Goal: Task Accomplishment & Management: Complete application form

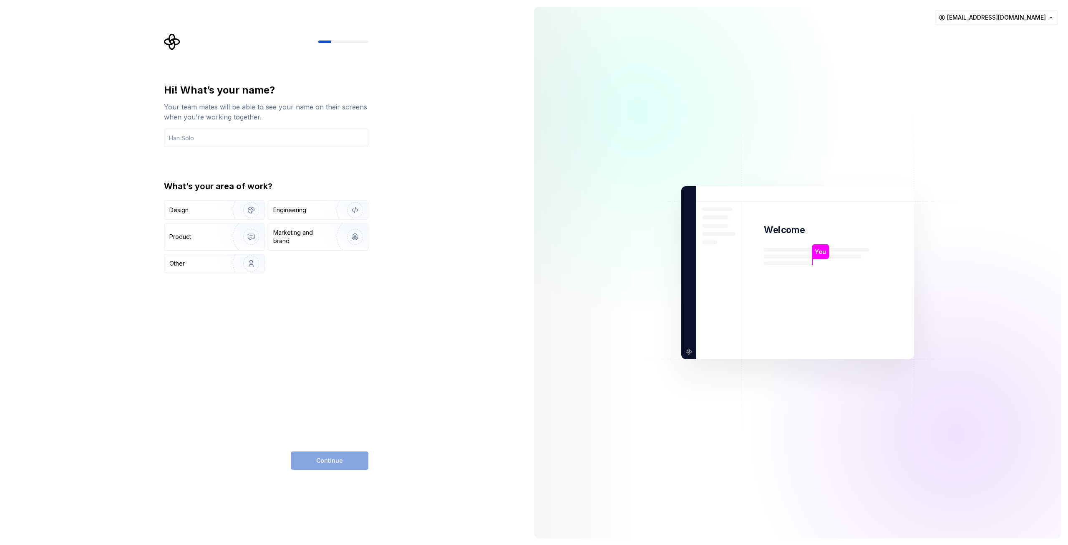
click at [346, 43] on div at bounding box center [266, 41] width 204 height 17
drag, startPoint x: 346, startPoint y: 43, endPoint x: 345, endPoint y: 48, distance: 5.5
click at [346, 43] on div at bounding box center [343, 41] width 50 height 3
click at [200, 147] on div "Hi! What’s your name? Your team mates will be able to see your name on their sc…" at bounding box center [266, 177] width 204 height 189
click at [206, 140] on input "text" at bounding box center [266, 138] width 204 height 18
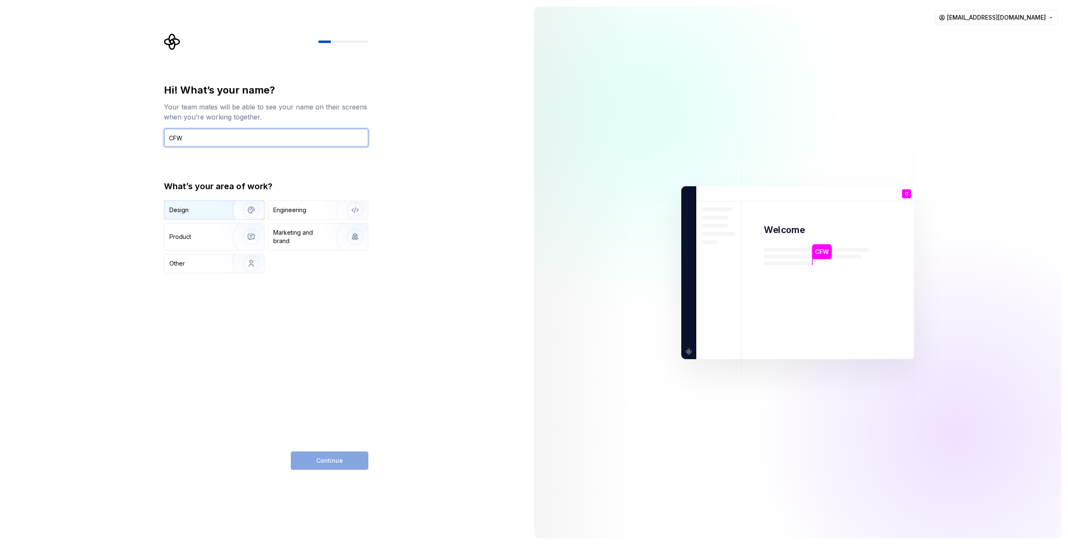
type input "CFW"
click at [224, 212] on img "button" at bounding box center [245, 210] width 53 height 56
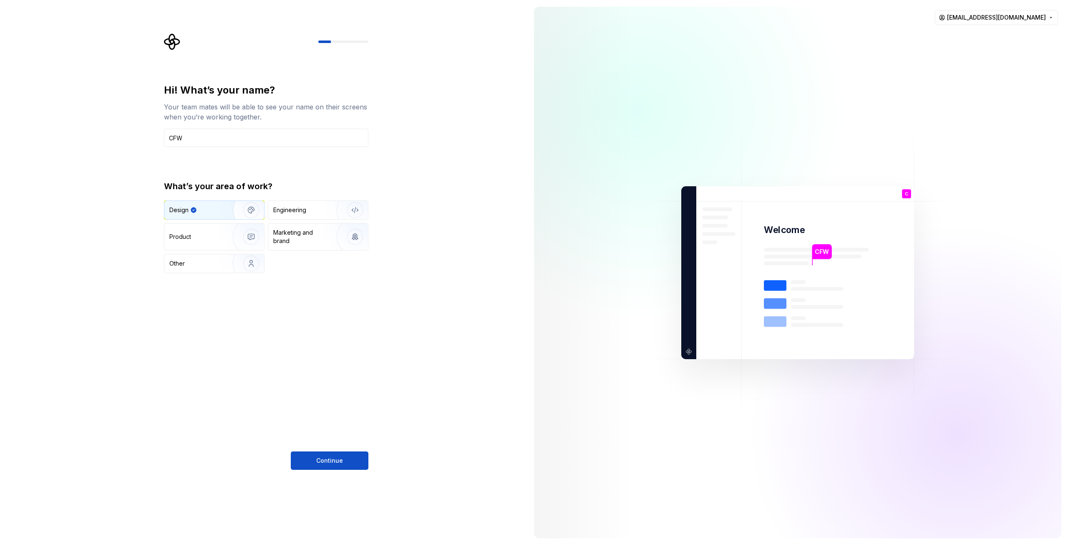
click at [348, 465] on button "Continue" at bounding box center [330, 460] width 78 height 18
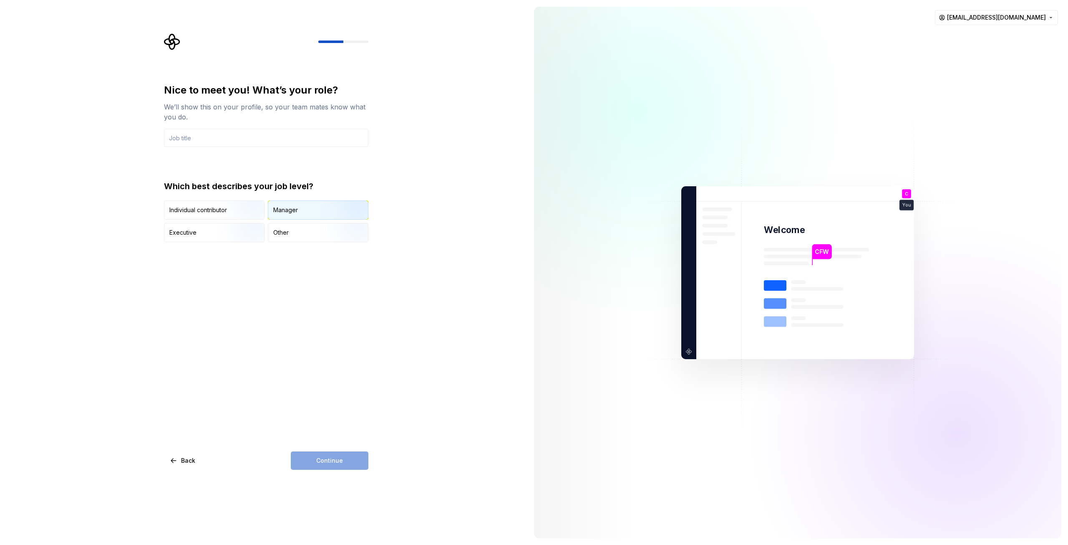
click at [293, 213] on div "Manager" at bounding box center [285, 210] width 25 height 8
click at [190, 459] on span "Back" at bounding box center [188, 460] width 14 height 8
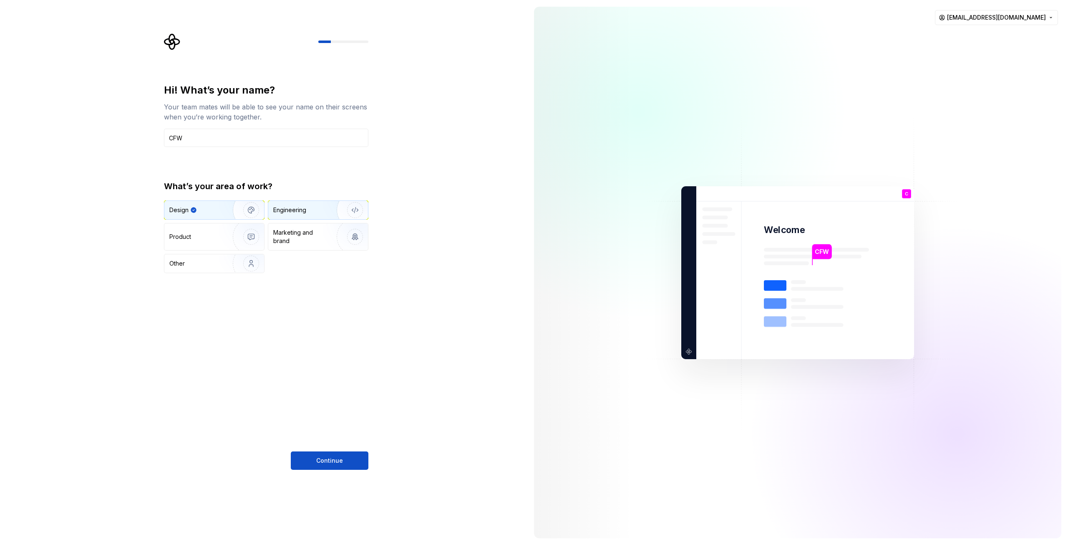
click at [296, 209] on div "Engineering" at bounding box center [289, 210] width 33 height 8
click at [216, 199] on div "What’s your area of work? Design Engineering Product Marketing and brand Other" at bounding box center [266, 226] width 204 height 93
drag, startPoint x: 217, startPoint y: 213, endPoint x: 226, endPoint y: 214, distance: 8.8
click at [218, 213] on div "Design" at bounding box center [195, 210] width 53 height 8
drag, startPoint x: 356, startPoint y: 462, endPoint x: 368, endPoint y: 458, distance: 12.6
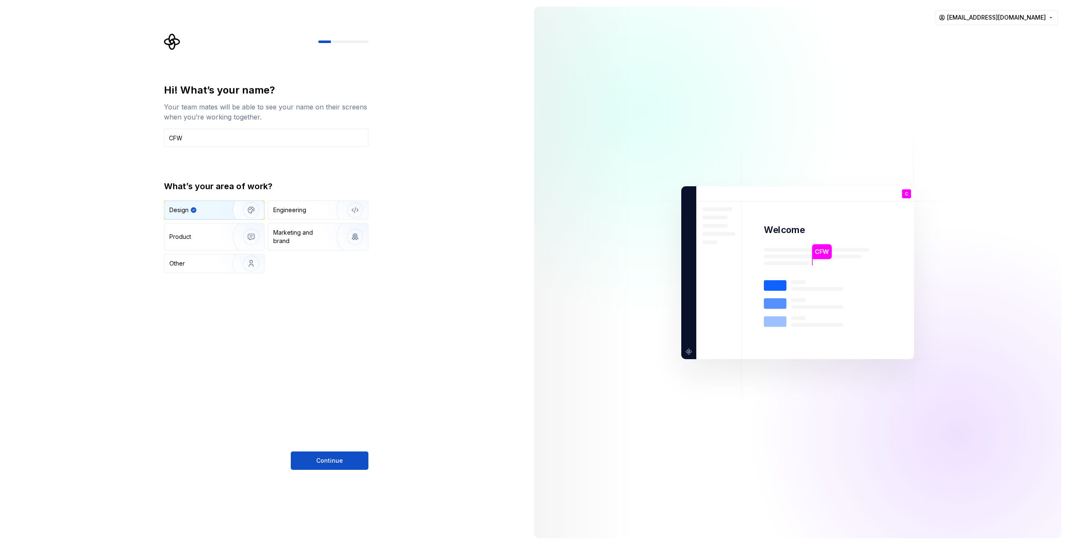
click at [356, 462] on button "Continue" at bounding box center [330, 460] width 78 height 18
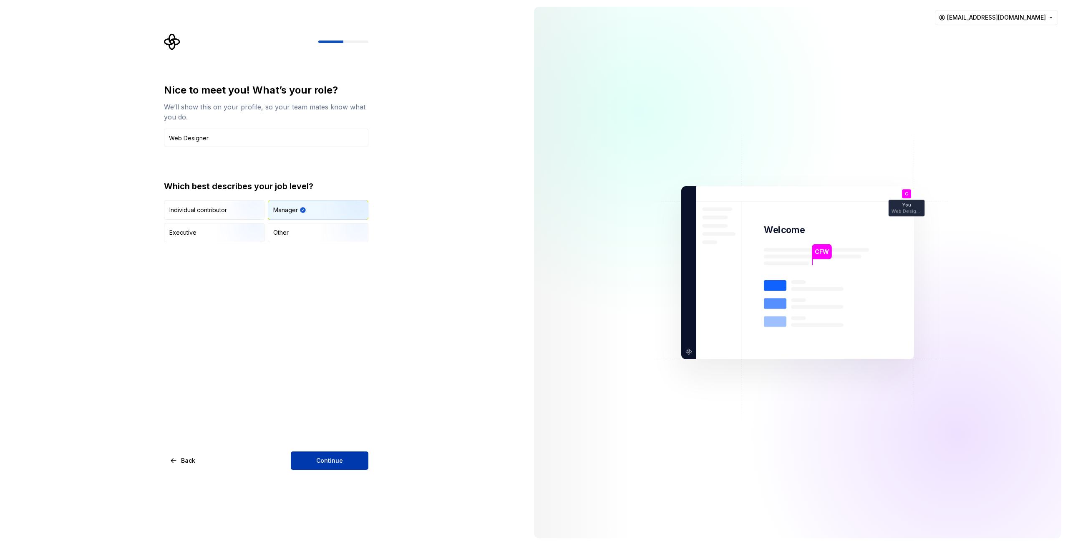
type input "Web Designer"
click at [340, 458] on span "Continue" at bounding box center [329, 460] width 27 height 8
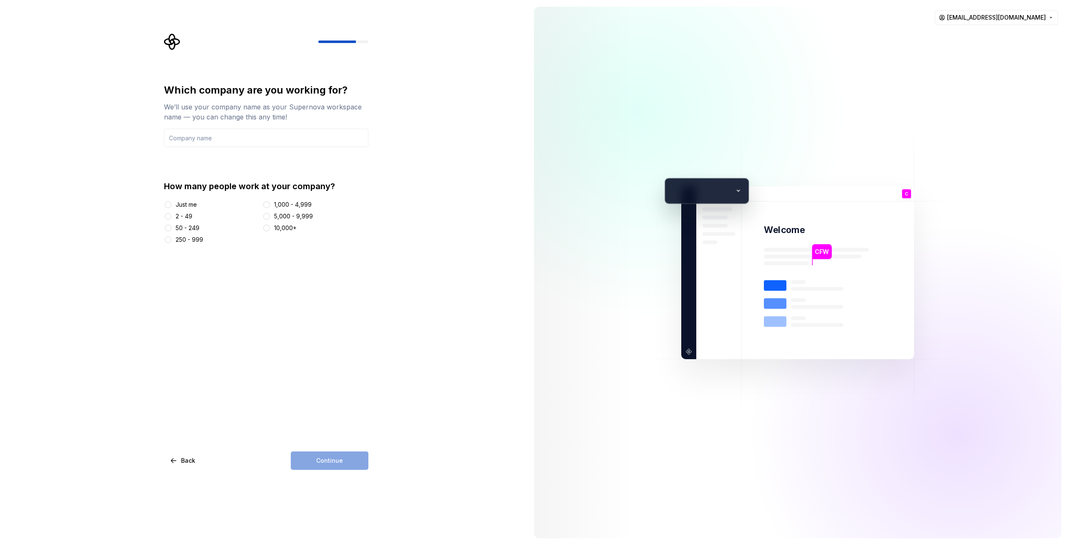
click at [186, 205] on div "Just me" at bounding box center [186, 204] width 21 height 8
click at [172, 205] on button "Just me" at bounding box center [168, 204] width 7 height 7
drag, startPoint x: 335, startPoint y: 467, endPoint x: 336, endPoint y: 463, distance: 4.5
click at [335, 467] on div "Continue" at bounding box center [330, 460] width 78 height 18
click at [217, 139] on input "text" at bounding box center [266, 138] width 204 height 18
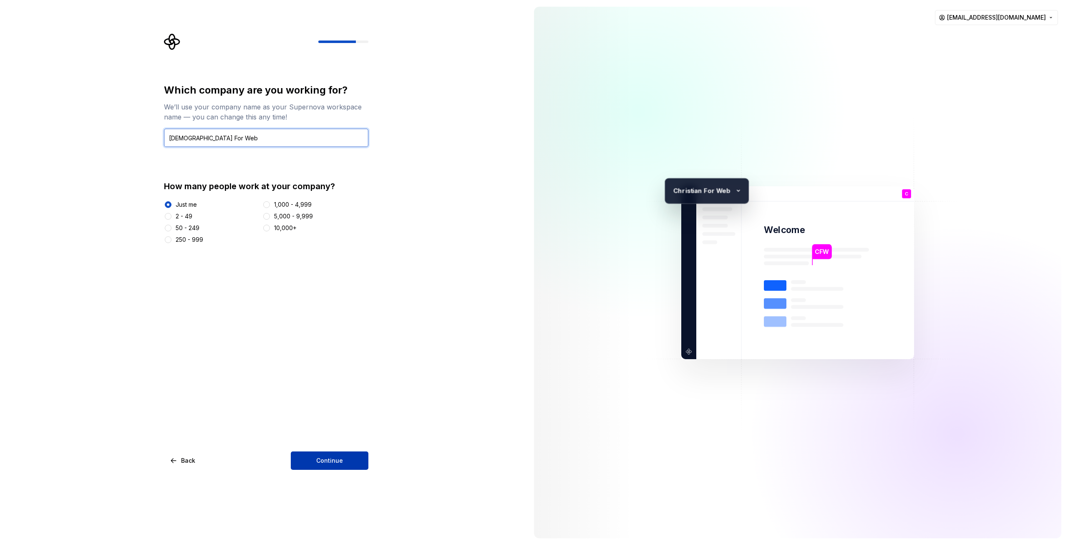
type input "Christian For Web"
click at [326, 461] on span "Continue" at bounding box center [329, 460] width 27 height 8
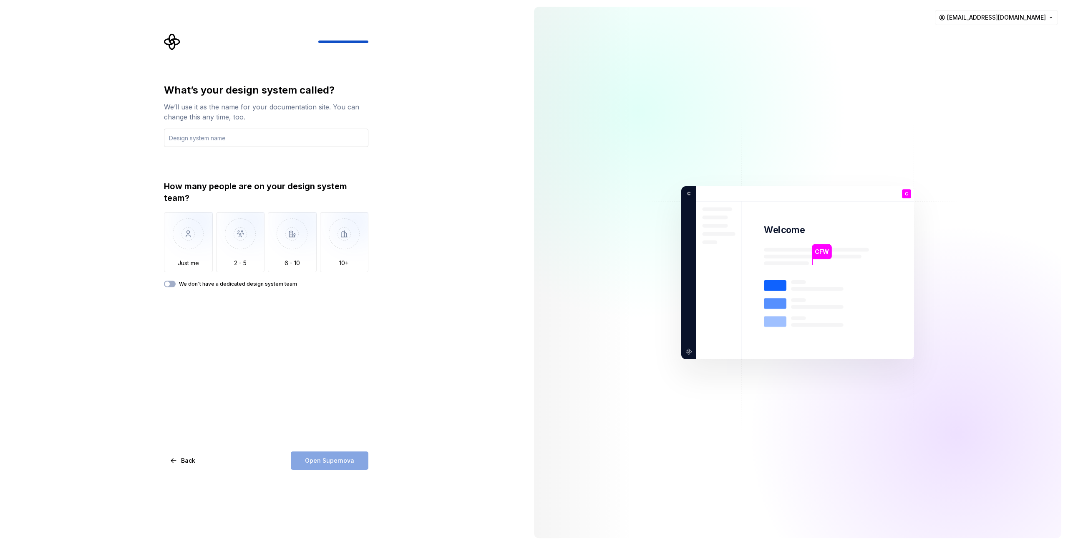
click at [249, 141] on input "text" at bounding box center [266, 138] width 204 height 18
type input "Demo EspacioUX"
click at [192, 263] on img "button" at bounding box center [188, 240] width 49 height 56
click at [341, 461] on span "Open Supernova" at bounding box center [329, 460] width 49 height 8
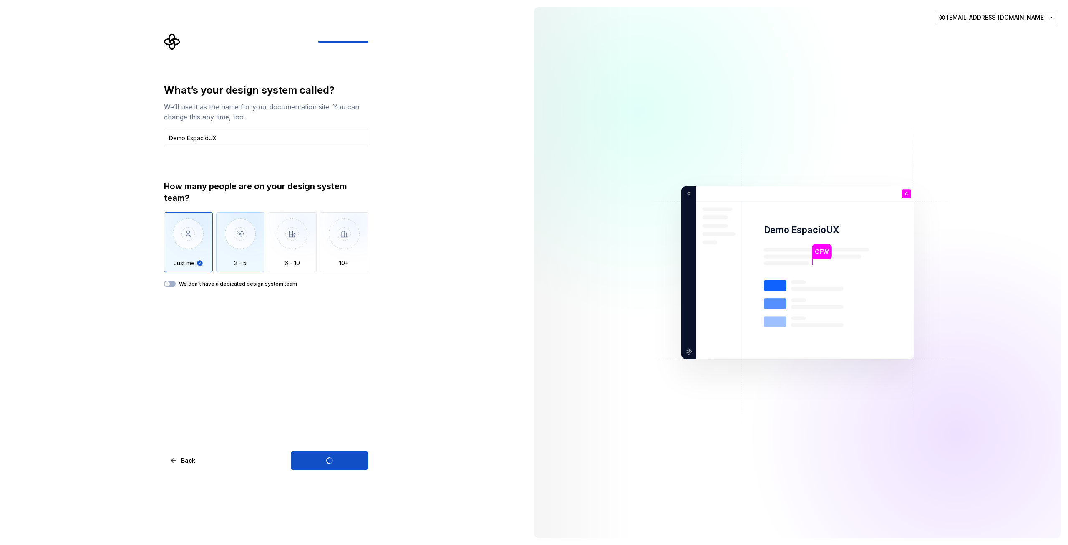
click at [250, 249] on img "button" at bounding box center [240, 240] width 49 height 56
click at [243, 251] on img "button" at bounding box center [240, 240] width 49 height 56
drag, startPoint x: 333, startPoint y: 447, endPoint x: 340, endPoint y: 458, distance: 12.4
click at [340, 458] on div "What’s your design system called? We’ll use it as the name for your documentati…" at bounding box center [266, 276] width 204 height 386
click at [340, 458] on div "Open Supernova" at bounding box center [330, 460] width 78 height 18
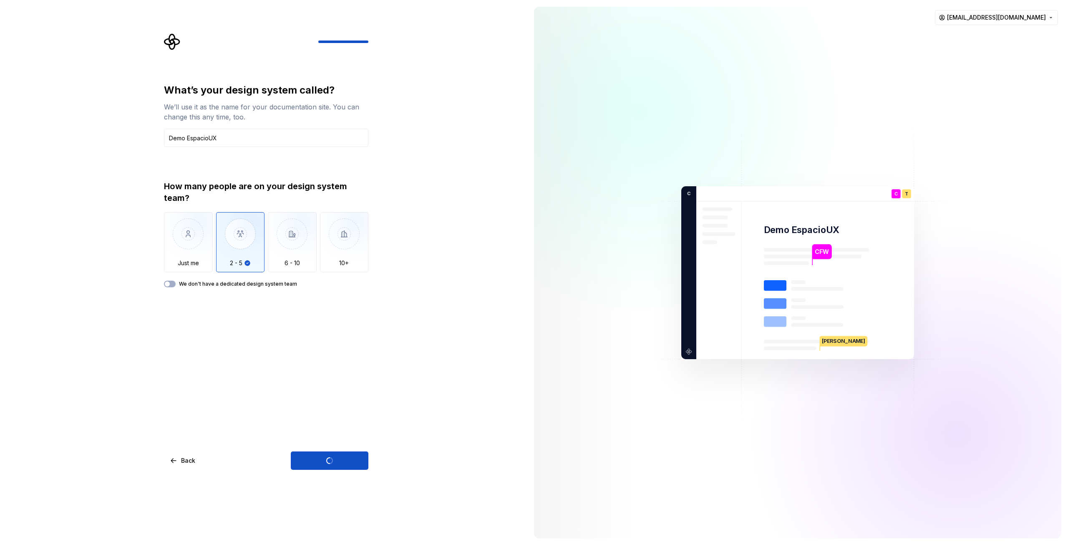
click at [340, 458] on div "Open Supernova" at bounding box center [330, 460] width 78 height 18
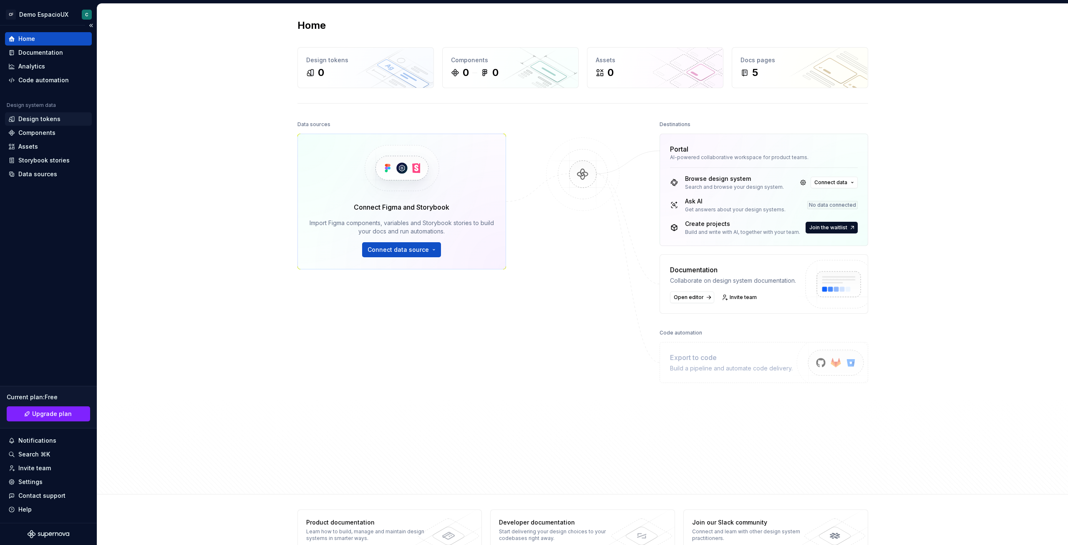
click at [46, 114] on div "Design tokens" at bounding box center [48, 118] width 87 height 13
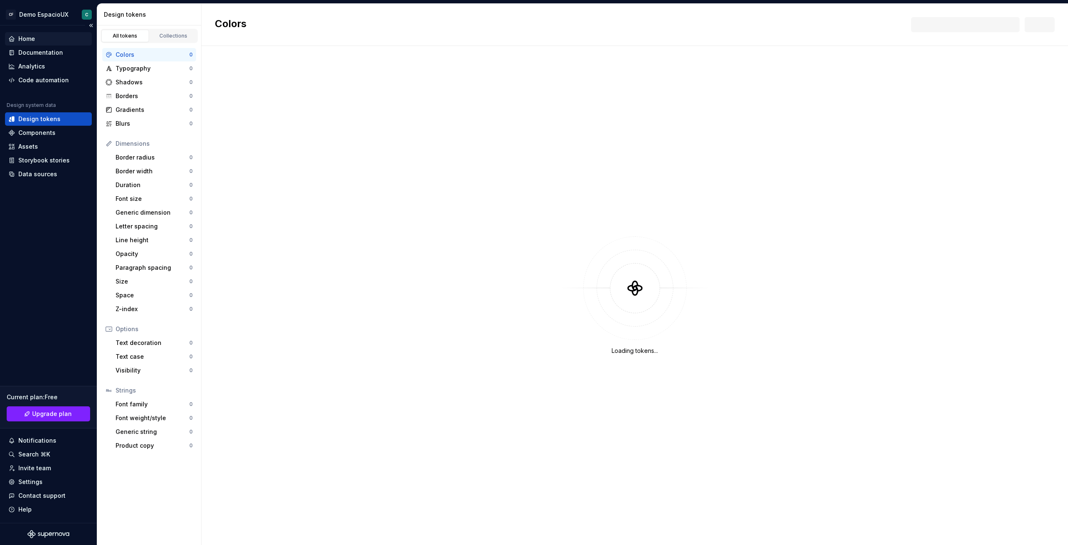
click at [31, 38] on div "Home" at bounding box center [26, 39] width 17 height 8
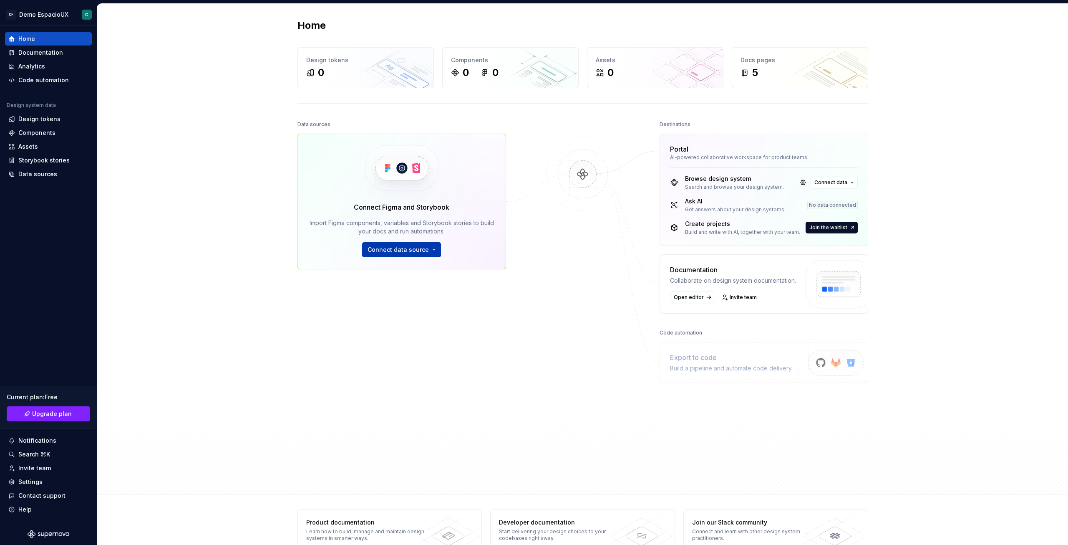
click at [415, 246] on span "Connect data source" at bounding box center [398, 249] width 61 height 8
click at [417, 323] on div "Figma Variables Plugin Import variables as design tokens." at bounding box center [420, 322] width 86 height 16
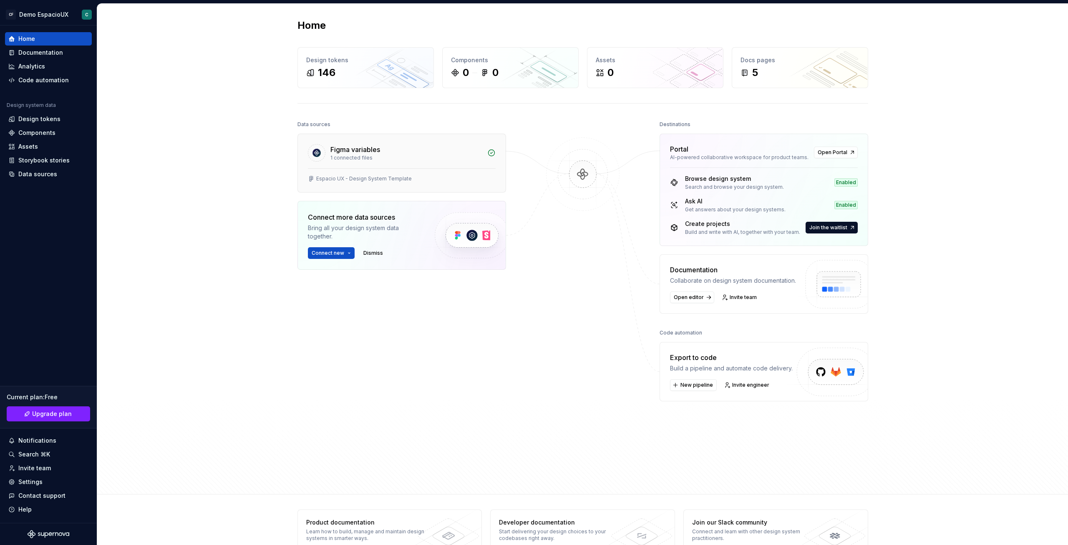
click at [409, 157] on div "1 connected files" at bounding box center [407, 157] width 152 height 7
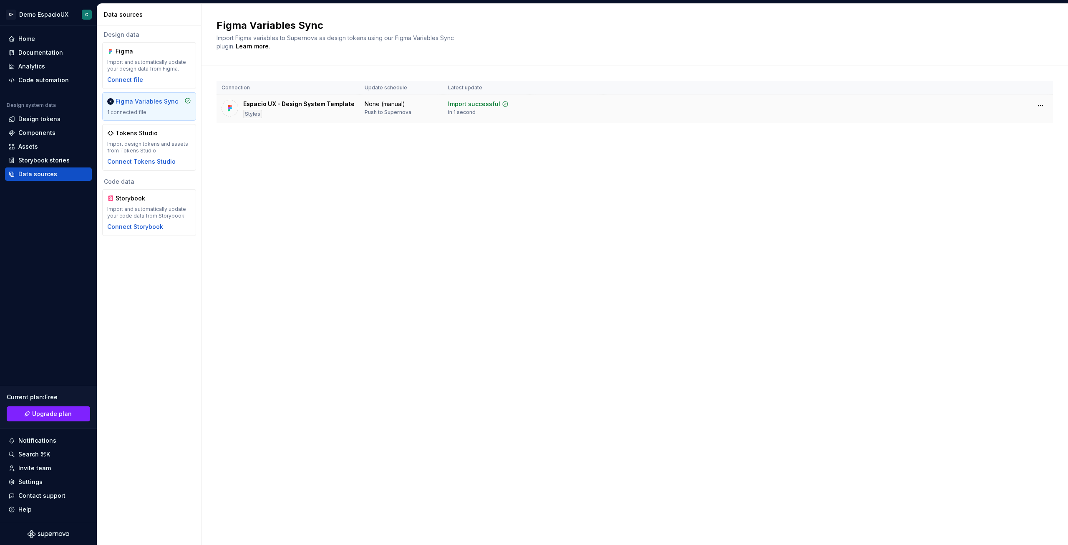
click at [308, 107] on div "Espacio UX - Design System Template" at bounding box center [298, 104] width 111 height 8
click at [158, 97] on div "Figma Variables Sync" at bounding box center [147, 101] width 63 height 8
click at [160, 102] on div "Figma Variables Sync" at bounding box center [147, 101] width 63 height 8
click at [295, 110] on div "Espacio UX - Design System Template Styles" at bounding box center [298, 109] width 111 height 18
click at [301, 104] on div "Espacio UX - Design System Template" at bounding box center [298, 104] width 111 height 8
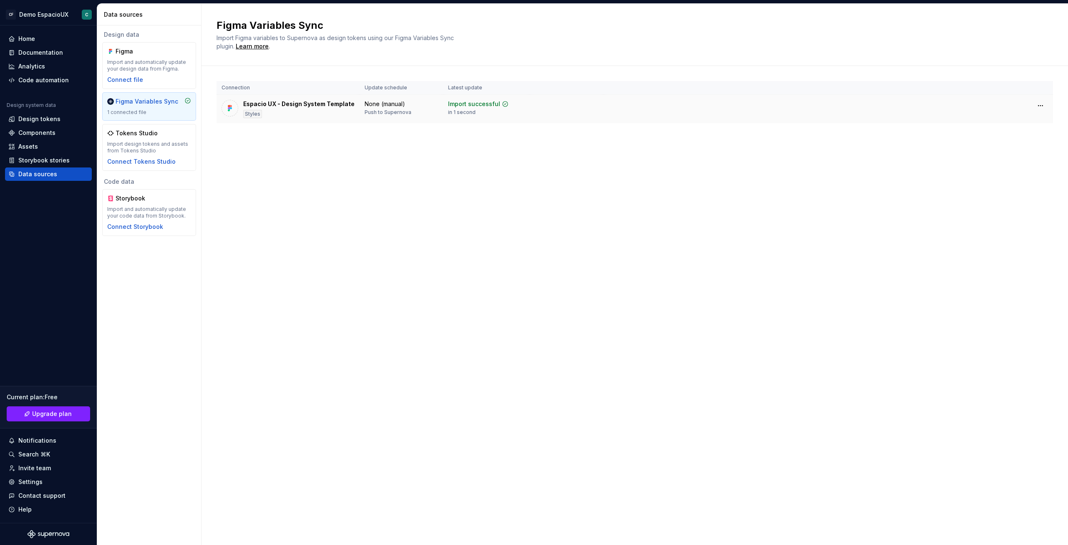
click at [225, 108] on div at bounding box center [230, 108] width 17 height 17
click at [456, 105] on div "Import successful" at bounding box center [474, 104] width 52 height 8
click at [61, 119] on div "Design tokens" at bounding box center [48, 119] width 80 height 8
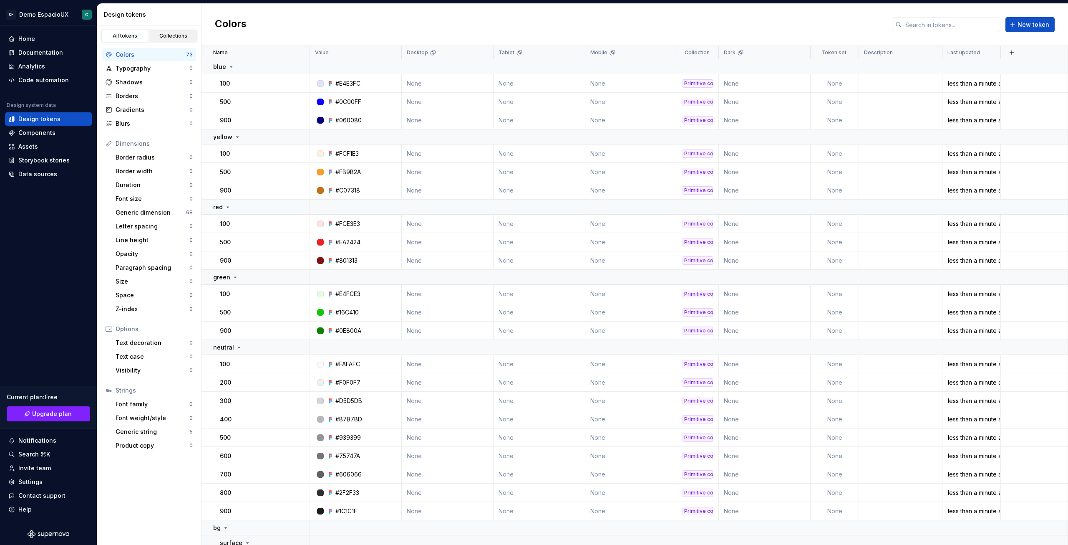
click at [178, 36] on div "Collections" at bounding box center [174, 36] width 42 height 7
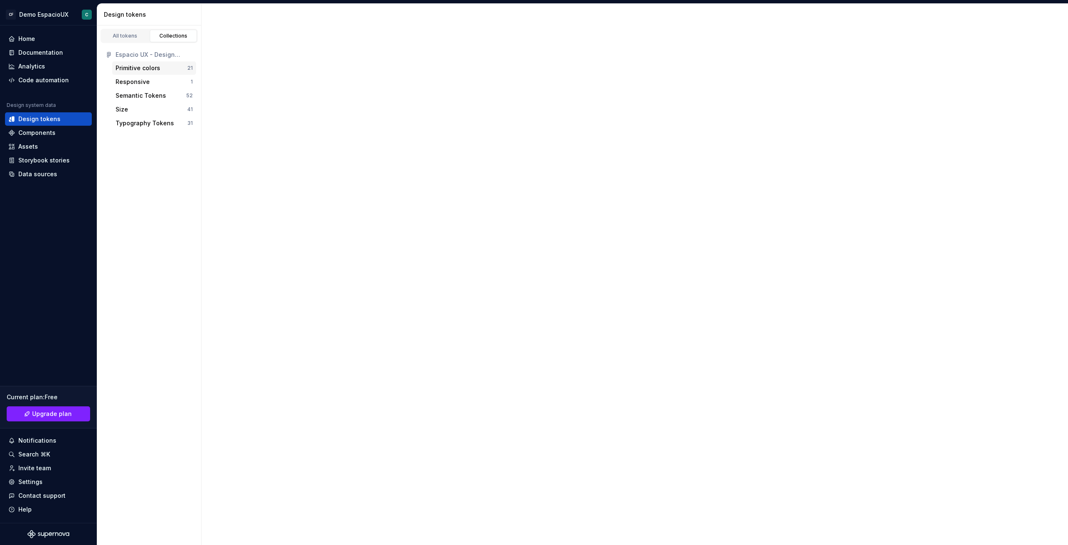
click at [154, 70] on div "Primitive colors" at bounding box center [138, 68] width 45 height 8
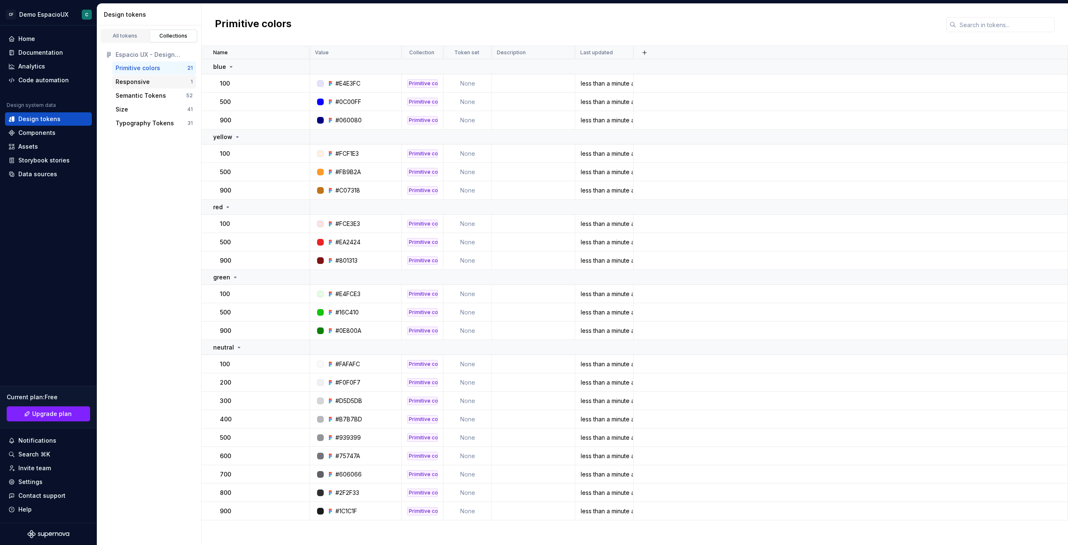
click at [151, 87] on div "Responsive 1" at bounding box center [154, 81] width 84 height 13
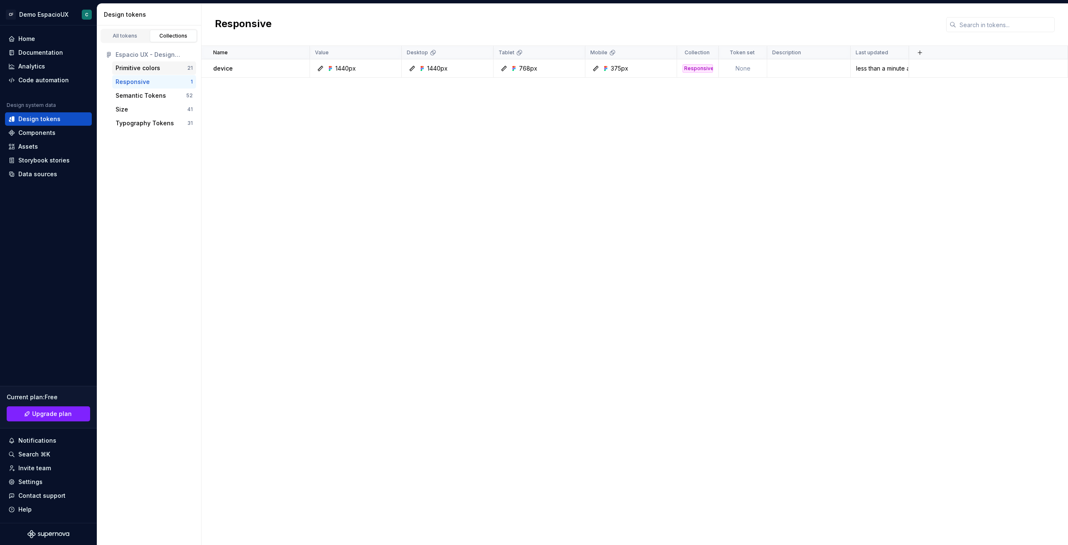
click at [149, 66] on div "Primitive colors" at bounding box center [138, 68] width 45 height 8
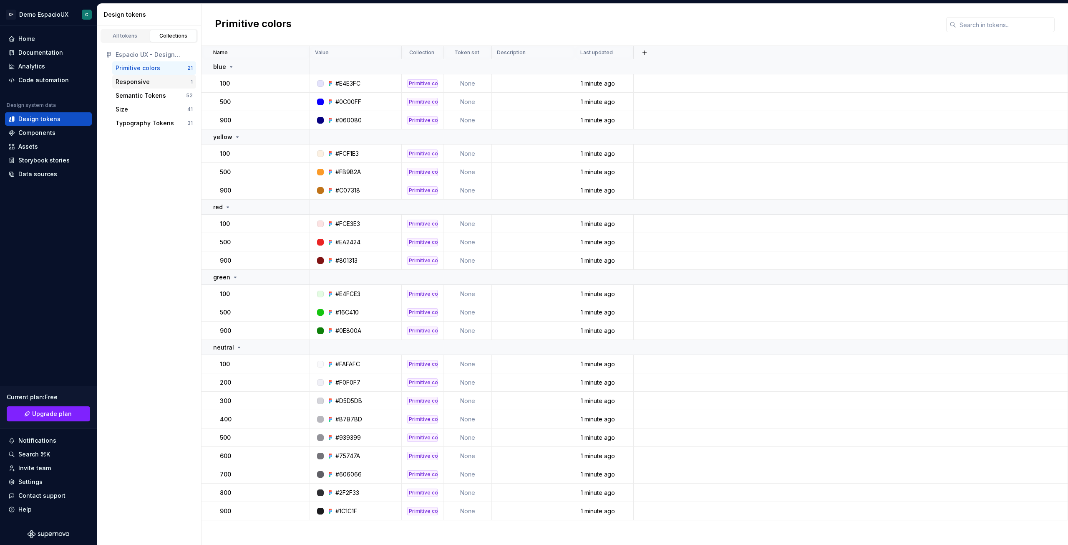
click at [137, 82] on div "Responsive" at bounding box center [133, 82] width 34 height 8
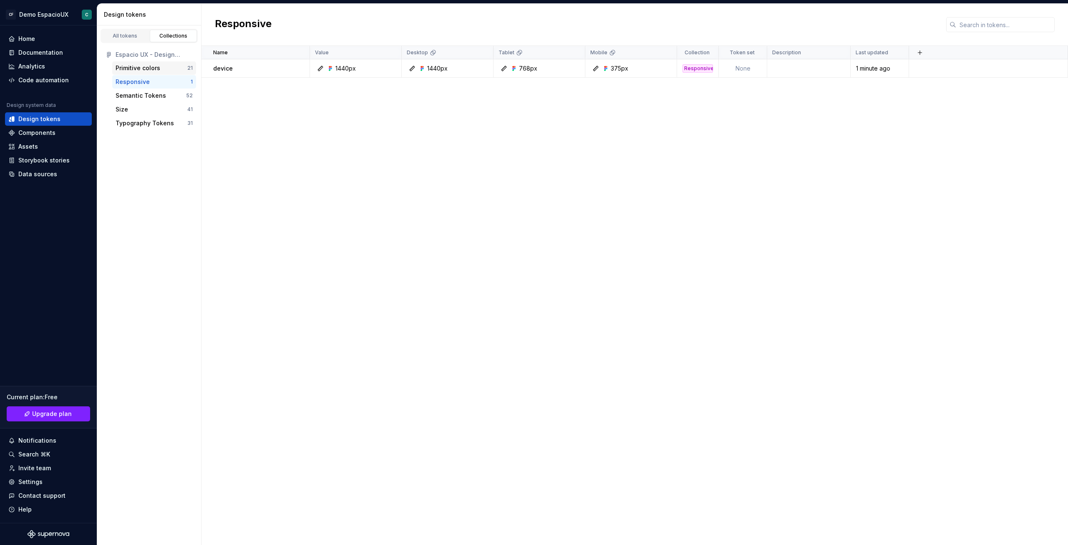
click at [151, 70] on div "Primitive colors" at bounding box center [138, 68] width 45 height 8
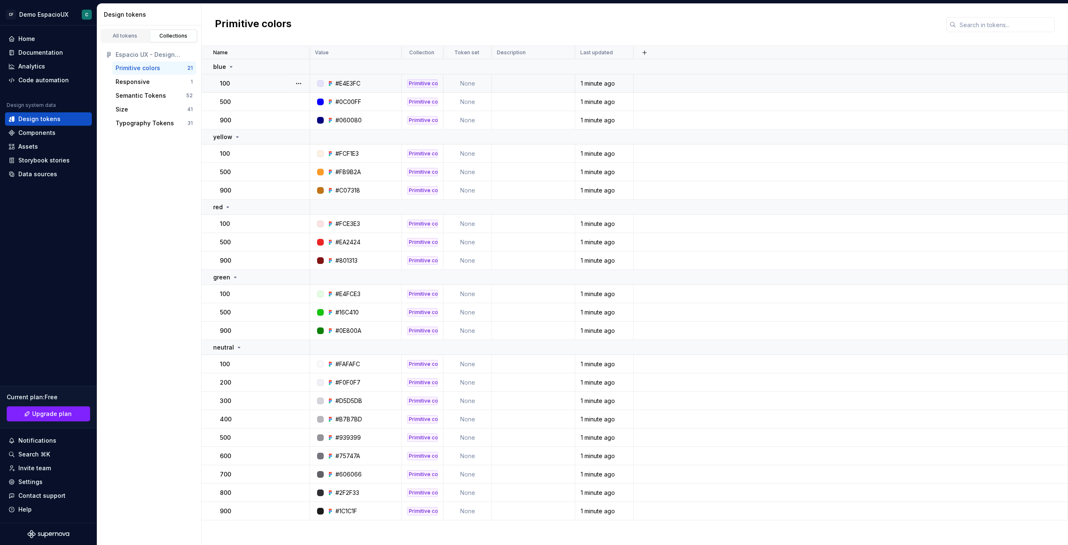
click at [233, 84] on div "100" at bounding box center [264, 83] width 89 height 8
click at [225, 83] on p "100" at bounding box center [225, 83] width 10 height 8
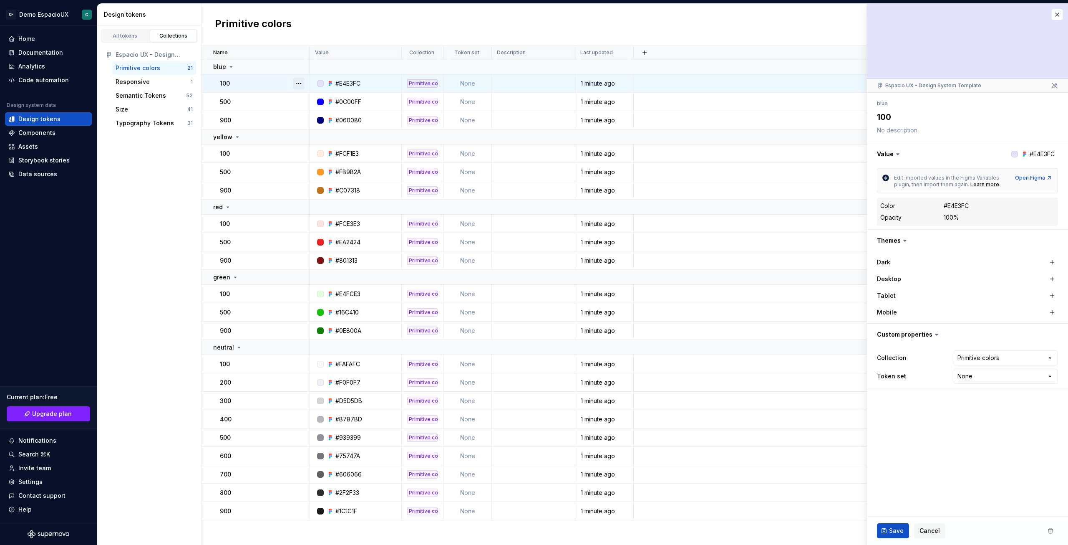
click at [299, 83] on button "button" at bounding box center [299, 84] width 12 height 12
click at [891, 116] on html "CF Demo EspacioUX C Home Documentation Analytics Code automation Design system …" at bounding box center [534, 272] width 1068 height 545
click at [888, 116] on textarea "100" at bounding box center [966, 116] width 181 height 15
click at [885, 115] on textarea "100" at bounding box center [966, 116] width 181 height 15
click at [1055, 84] on icon at bounding box center [1055, 85] width 7 height 7
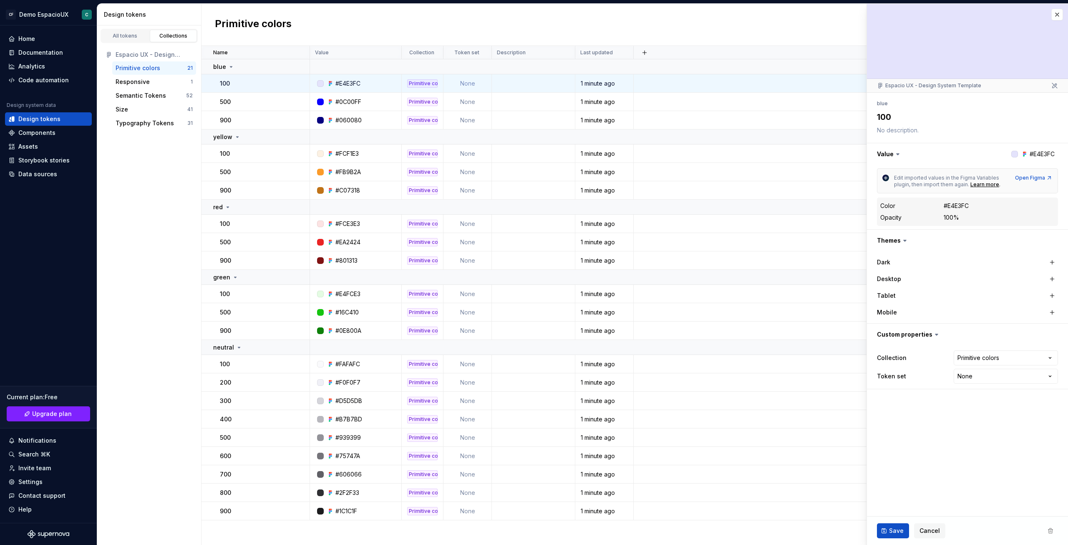
click at [1053, 93] on div "**********" at bounding box center [967, 243] width 201 height 301
click at [1055, 88] on icon at bounding box center [1055, 85] width 7 height 7
drag, startPoint x: 932, startPoint y: 116, endPoint x: 914, endPoint y: 119, distance: 19.0
click at [921, 119] on textarea "100" at bounding box center [966, 116] width 181 height 15
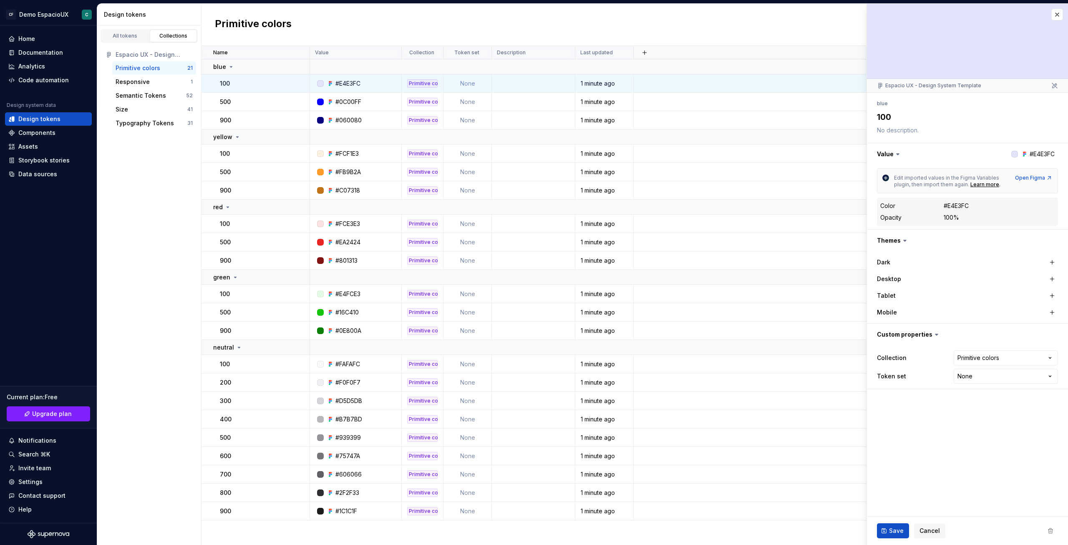
drag, startPoint x: 902, startPoint y: 115, endPoint x: 869, endPoint y: 112, distance: 33.1
click at [869, 112] on div "**********" at bounding box center [967, 243] width 201 height 301
click at [926, 128] on textarea at bounding box center [966, 130] width 181 height 12
click at [1016, 154] on div at bounding box center [1015, 154] width 7 height 7
click at [1054, 87] on icon at bounding box center [1055, 85] width 7 height 7
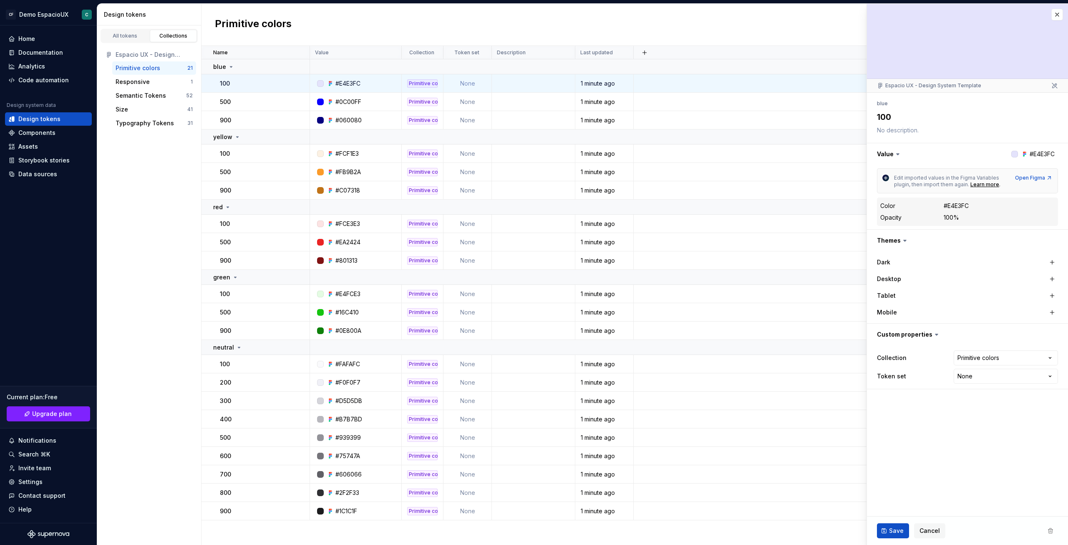
drag, startPoint x: 887, startPoint y: 109, endPoint x: 870, endPoint y: 110, distance: 17.1
click at [870, 110] on div "**********" at bounding box center [967, 243] width 201 height 301
click at [948, 135] on textarea at bounding box center [966, 130] width 181 height 12
click at [1054, 88] on icon at bounding box center [1055, 85] width 7 height 7
click at [1055, 82] on icon at bounding box center [1055, 85] width 7 height 7
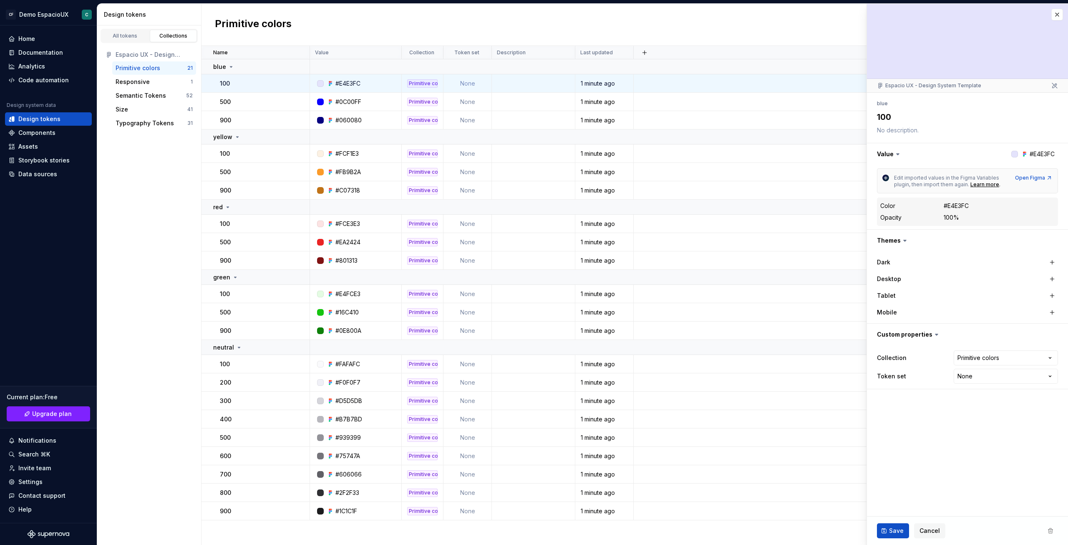
click at [1055, 82] on div "Espacio UX - Design System Template" at bounding box center [967, 86] width 201 height 14
click at [1054, 83] on icon at bounding box center [1055, 85] width 7 height 7
drag, startPoint x: 1054, startPoint y: 83, endPoint x: 1047, endPoint y: 103, distance: 21.9
click at [1054, 83] on icon at bounding box center [1055, 85] width 7 height 7
type textarea "*"
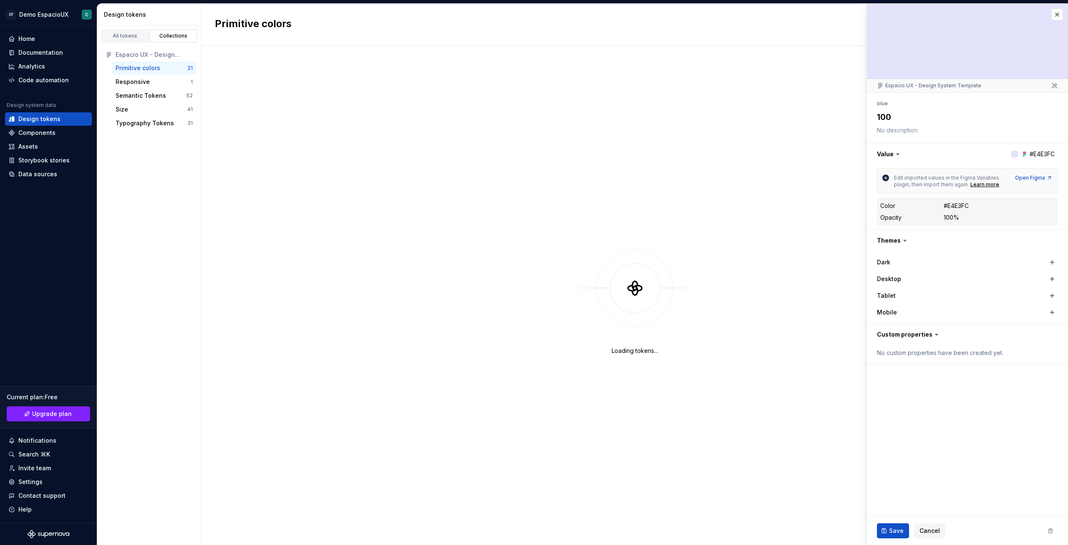
type textarea "*"
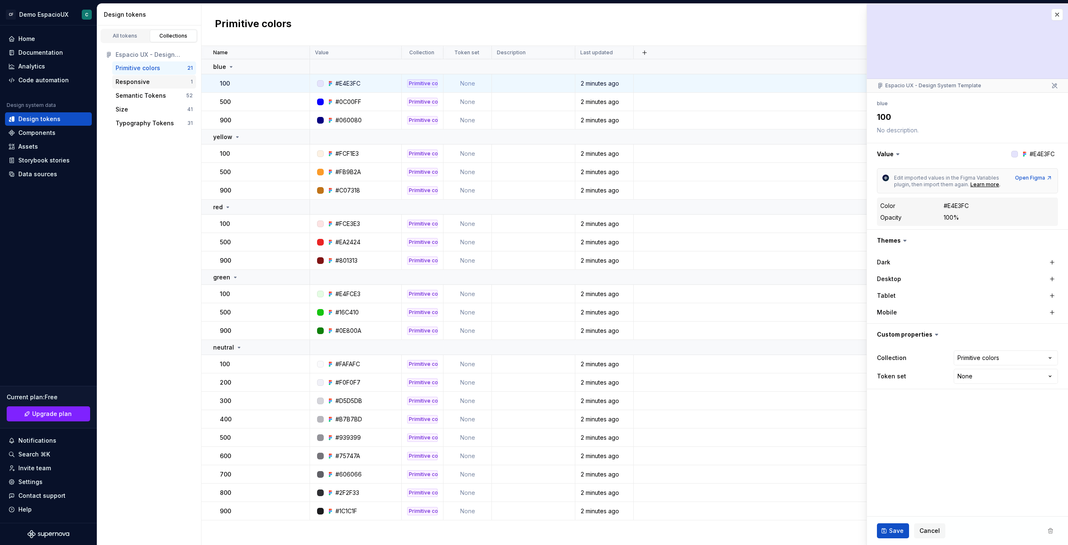
click at [140, 85] on div "Responsive" at bounding box center [133, 82] width 34 height 8
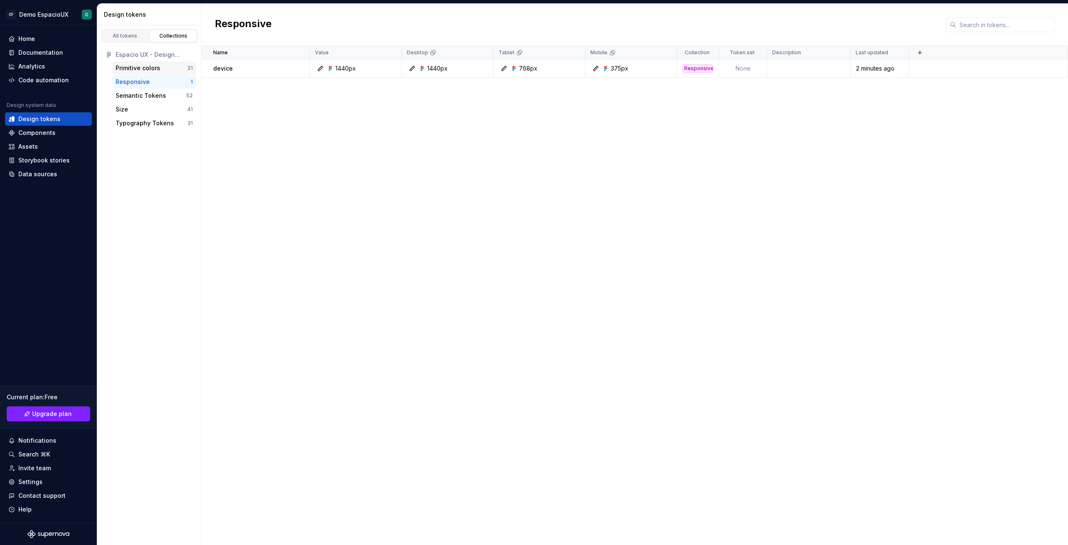
click at [147, 68] on div "Primitive colors" at bounding box center [138, 68] width 45 height 8
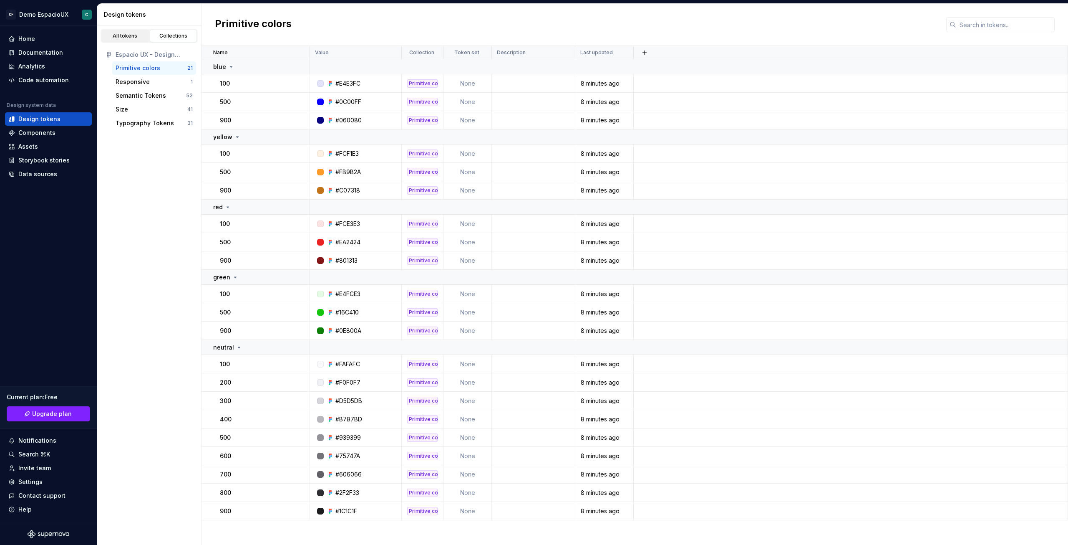
click at [129, 37] on div "All tokens" at bounding box center [125, 36] width 42 height 7
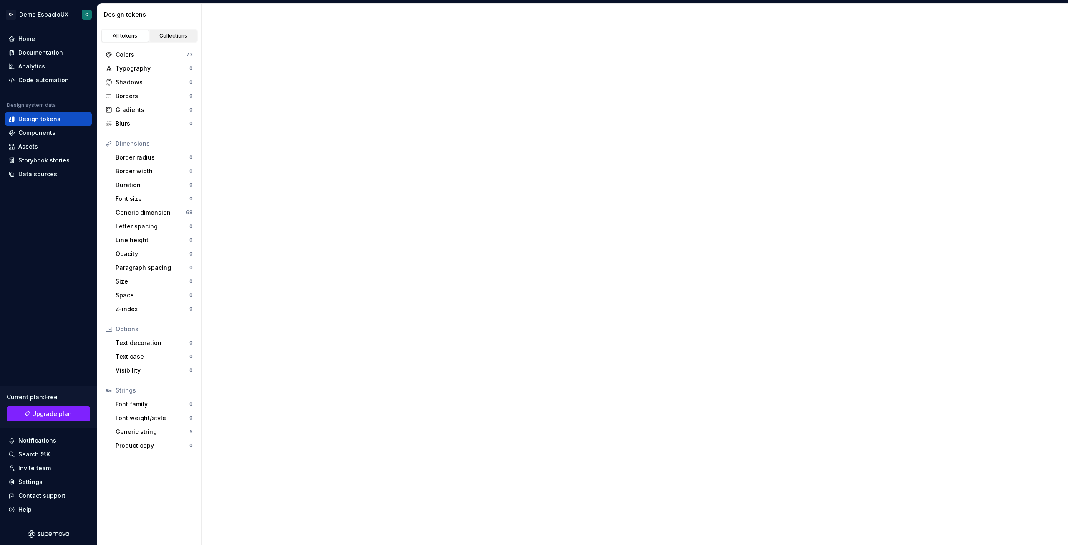
click at [174, 36] on div "Collections" at bounding box center [174, 36] width 42 height 7
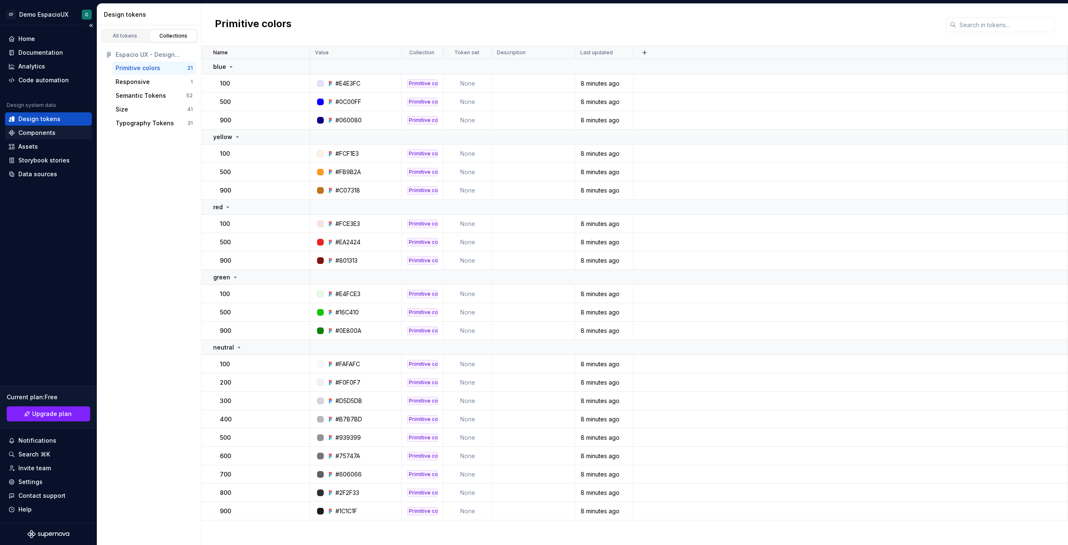
click at [49, 131] on div "Components" at bounding box center [36, 133] width 37 height 8
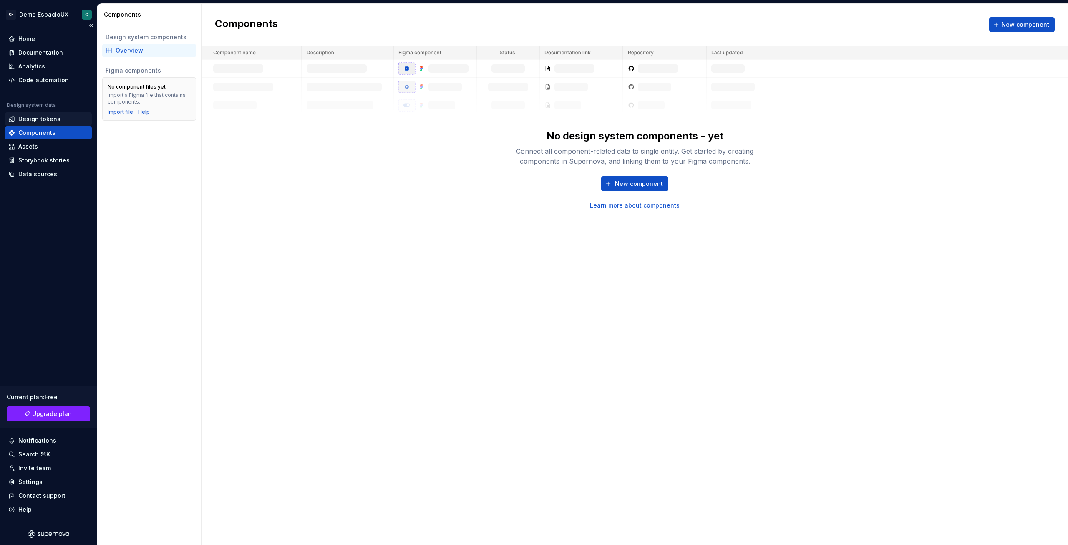
click at [50, 120] on div "Design tokens" at bounding box center [39, 119] width 42 height 8
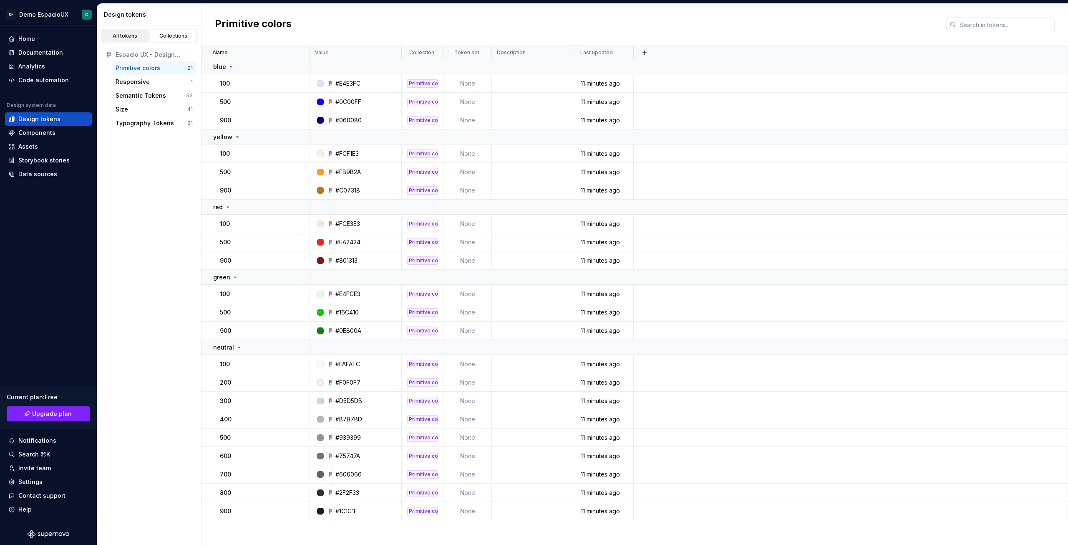
click at [127, 33] on div "All tokens" at bounding box center [125, 36] width 42 height 7
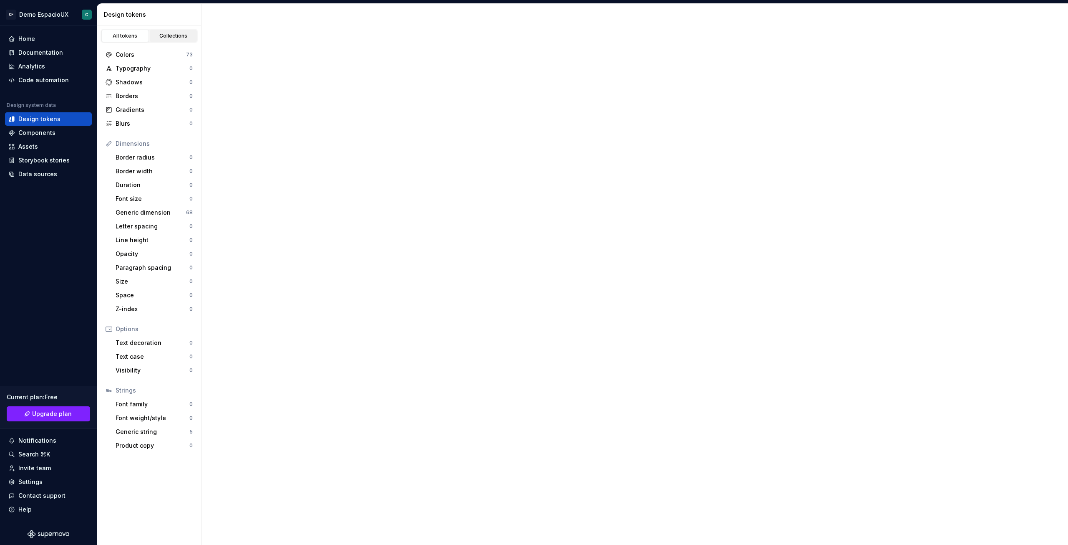
click at [167, 35] on div "Collections" at bounding box center [174, 36] width 42 height 7
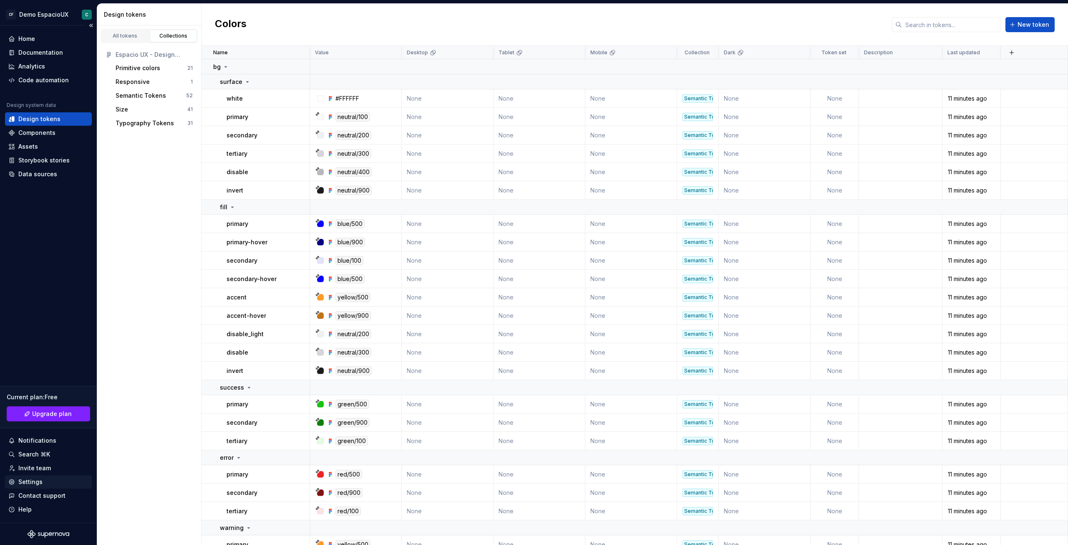
click at [32, 484] on div "Settings" at bounding box center [30, 481] width 24 height 8
click at [52, 174] on div "Data sources" at bounding box center [37, 174] width 39 height 8
